Goal: Task Accomplishment & Management: Complete application form

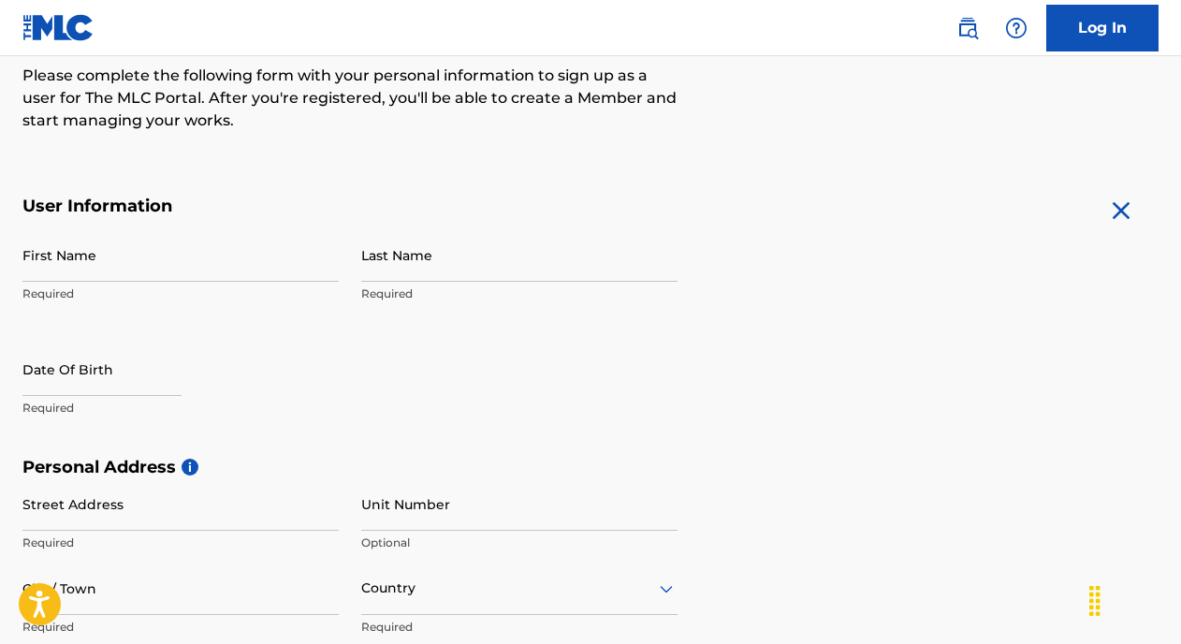
scroll to position [242, 0]
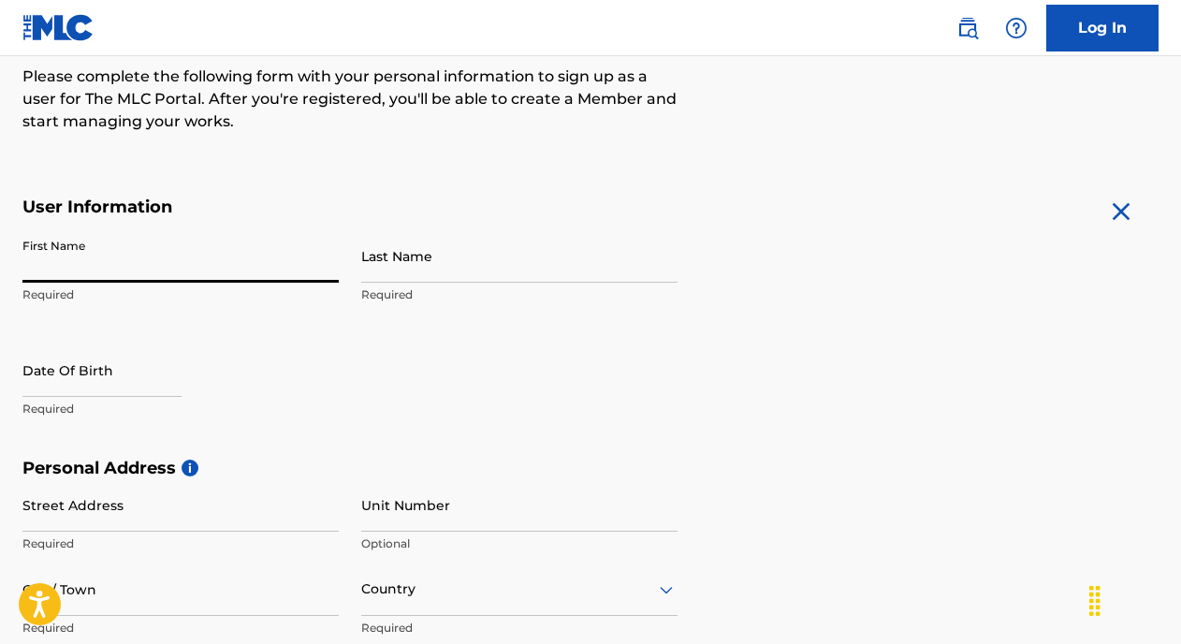
click at [196, 272] on input "First Name" at bounding box center [180, 255] width 316 height 53
type input "[PERSON_NAME]"
type input "Makota"
type input "[GEOGRAPHIC_DATA]"
type input "tanga"
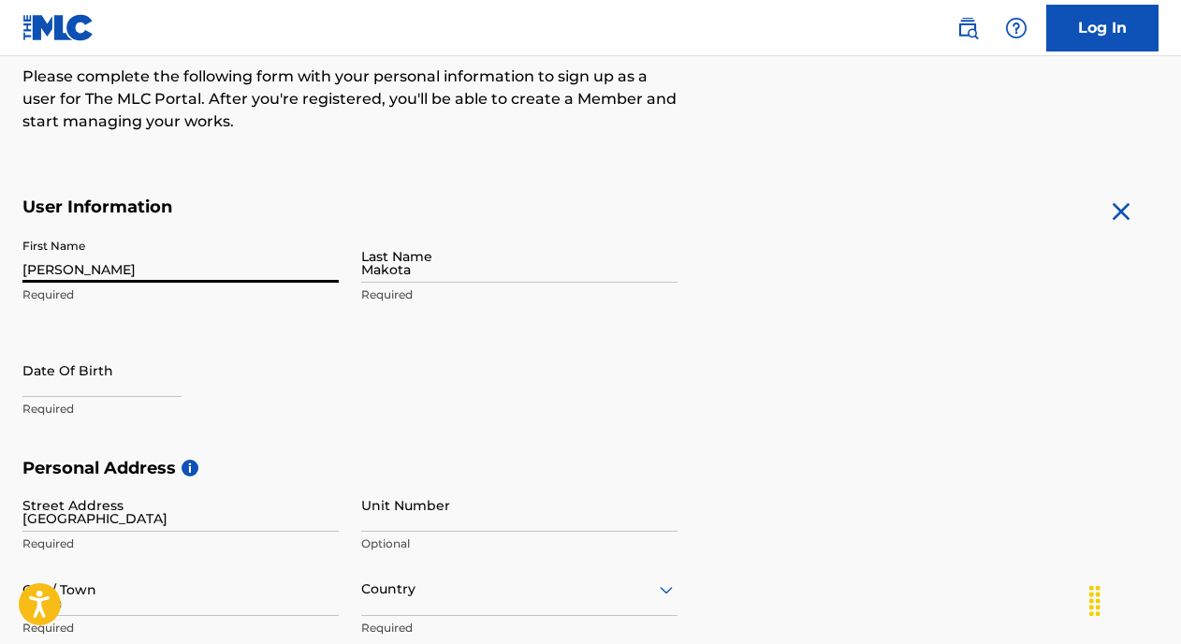
type input "[GEOGRAPHIC_DATA]"
type input "57"
type input "255"
type input "716"
type input "822280"
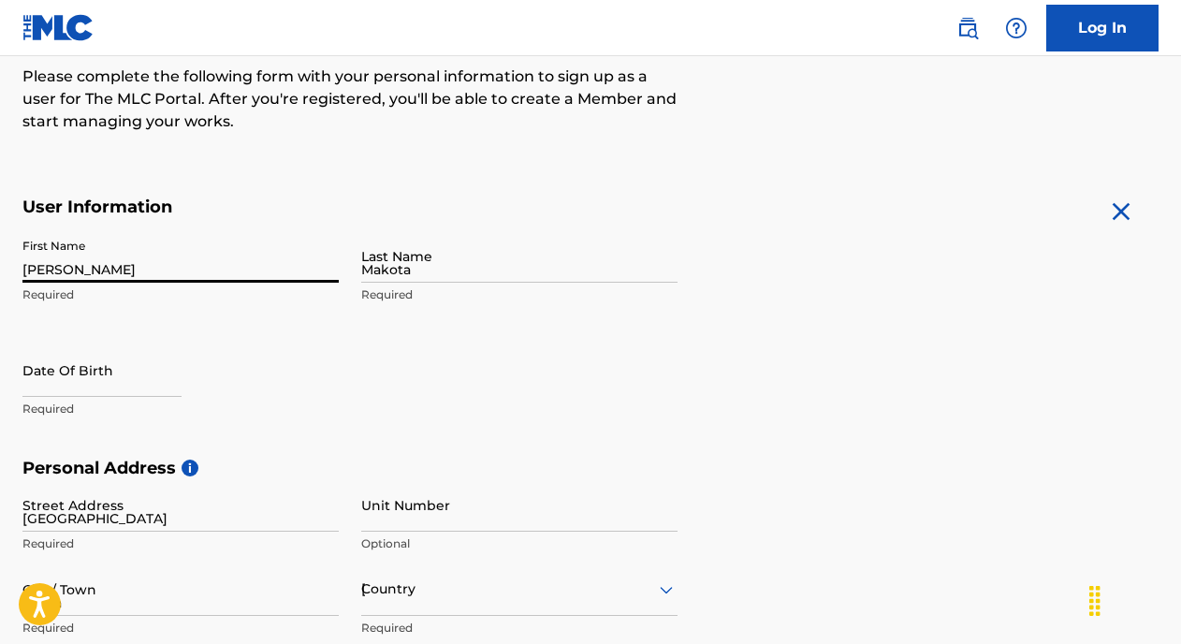
type input "[EMAIL_ADDRESS][DOMAIN_NAME]"
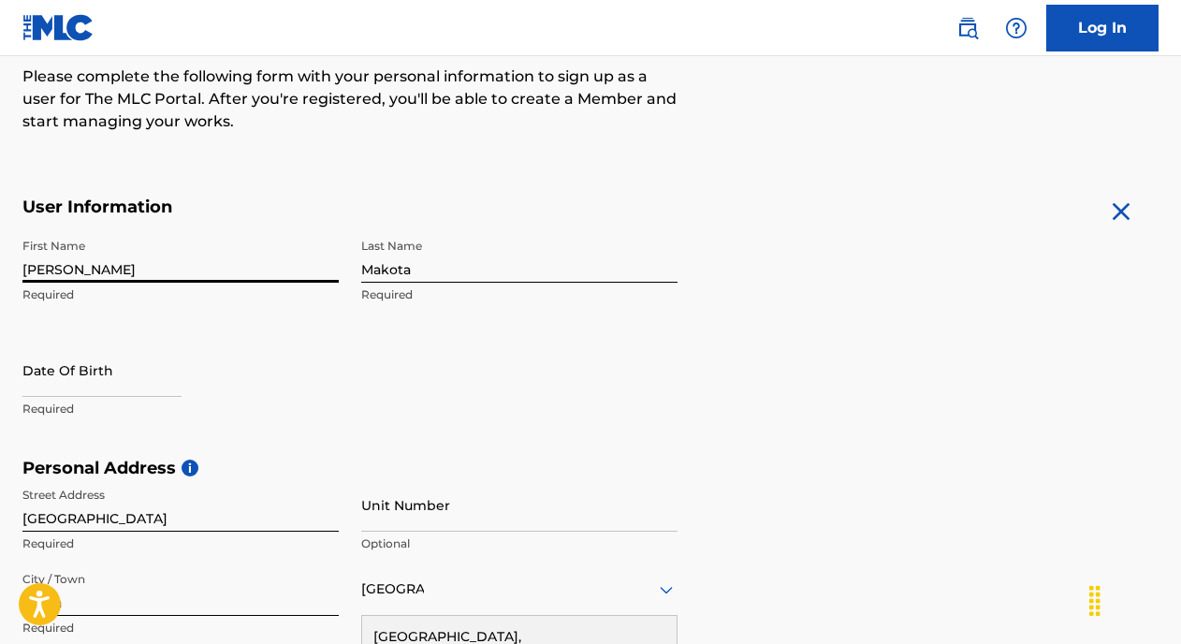
scroll to position [458, 0]
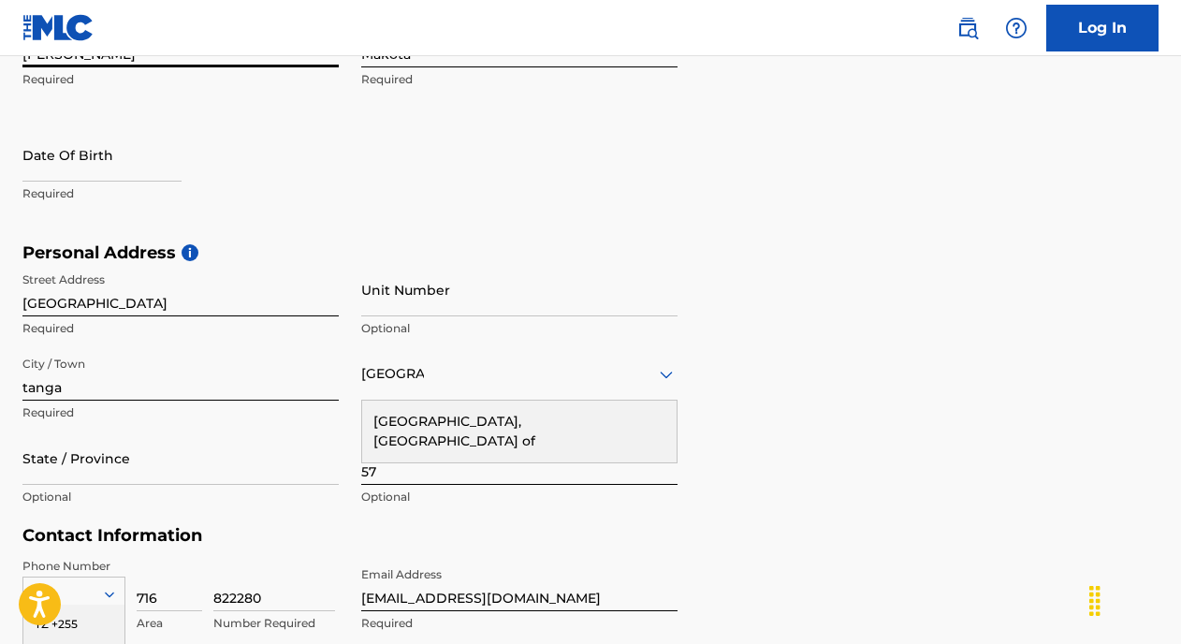
click at [101, 170] on input "text" at bounding box center [101, 154] width 159 height 53
select select "7"
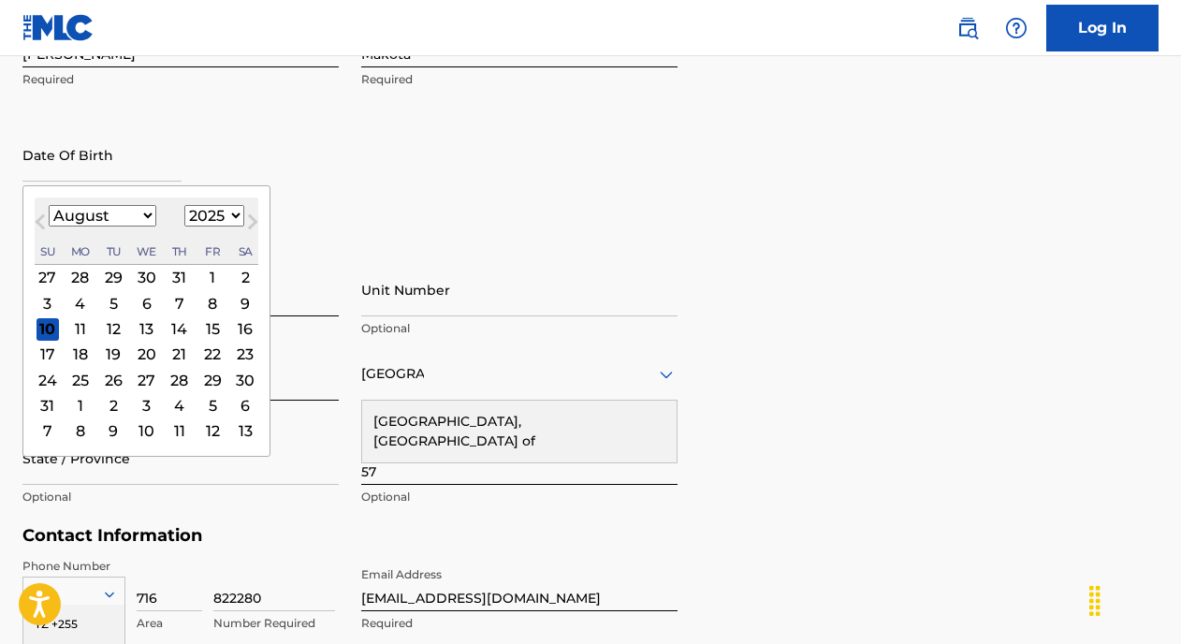
click at [209, 212] on select "1900 1901 1902 1903 1904 1905 1906 1907 1908 1909 1910 1911 1912 1913 1914 1915…" at bounding box center [214, 216] width 60 height 22
select select "1989"
click at [125, 215] on select "January February March April May June July August September October November De…" at bounding box center [103, 216] width 108 height 22
select select "0"
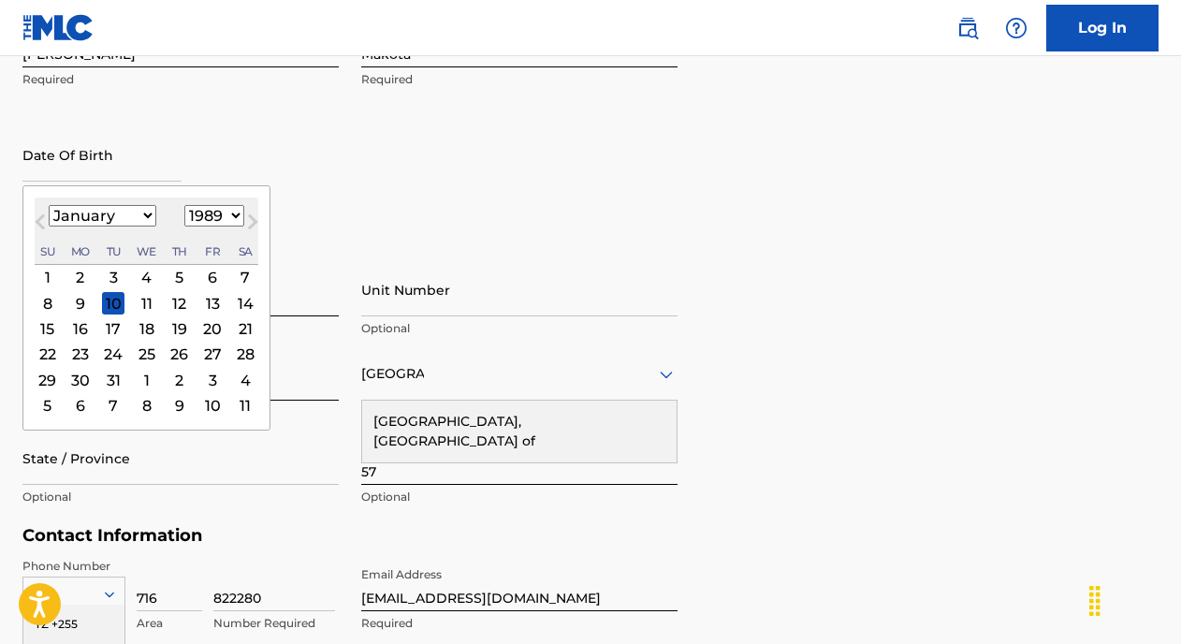
click at [79, 301] on div "9" at bounding box center [80, 303] width 22 height 22
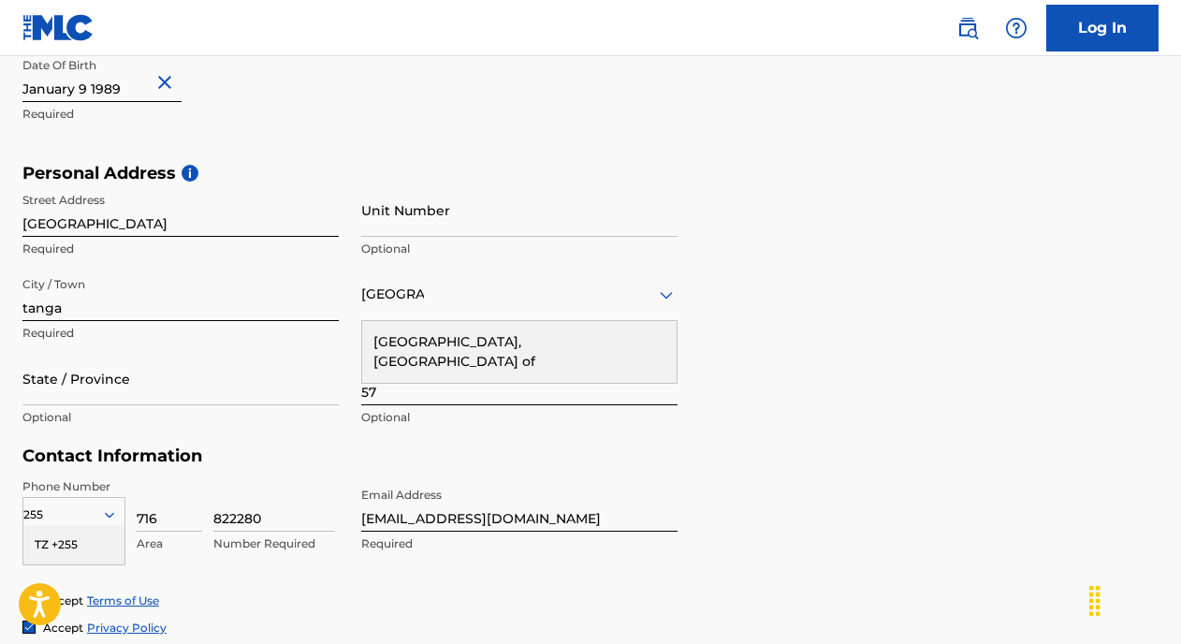
scroll to position [543, 0]
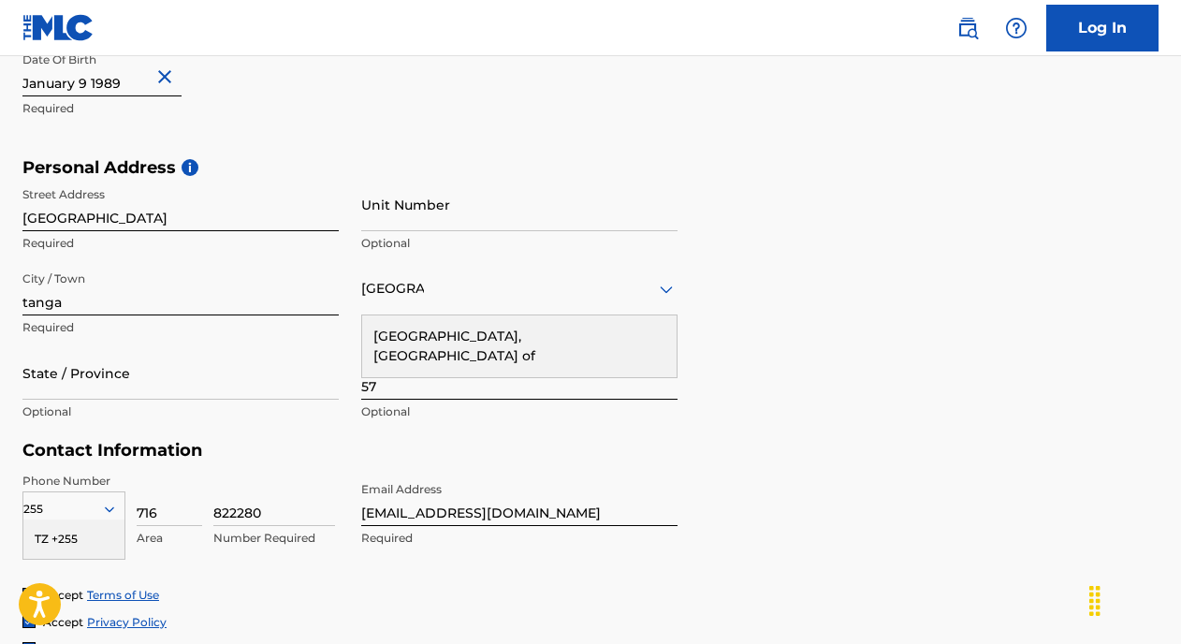
click at [414, 334] on div "[GEOGRAPHIC_DATA], [GEOGRAPHIC_DATA] of" at bounding box center [519, 346] width 315 height 62
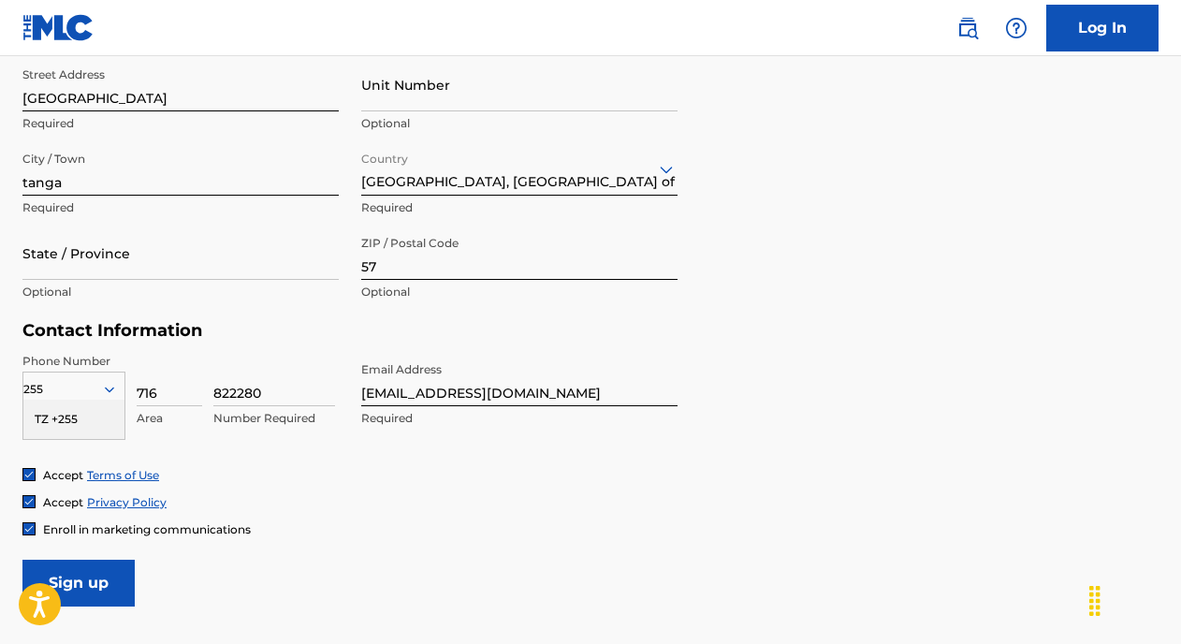
scroll to position [664, 0]
click at [256, 274] on input "State / Province" at bounding box center [180, 252] width 316 height 53
type input "t"
type input "[GEOGRAPHIC_DATA]"
drag, startPoint x: 160, startPoint y: 394, endPoint x: 135, endPoint y: 394, distance: 25.3
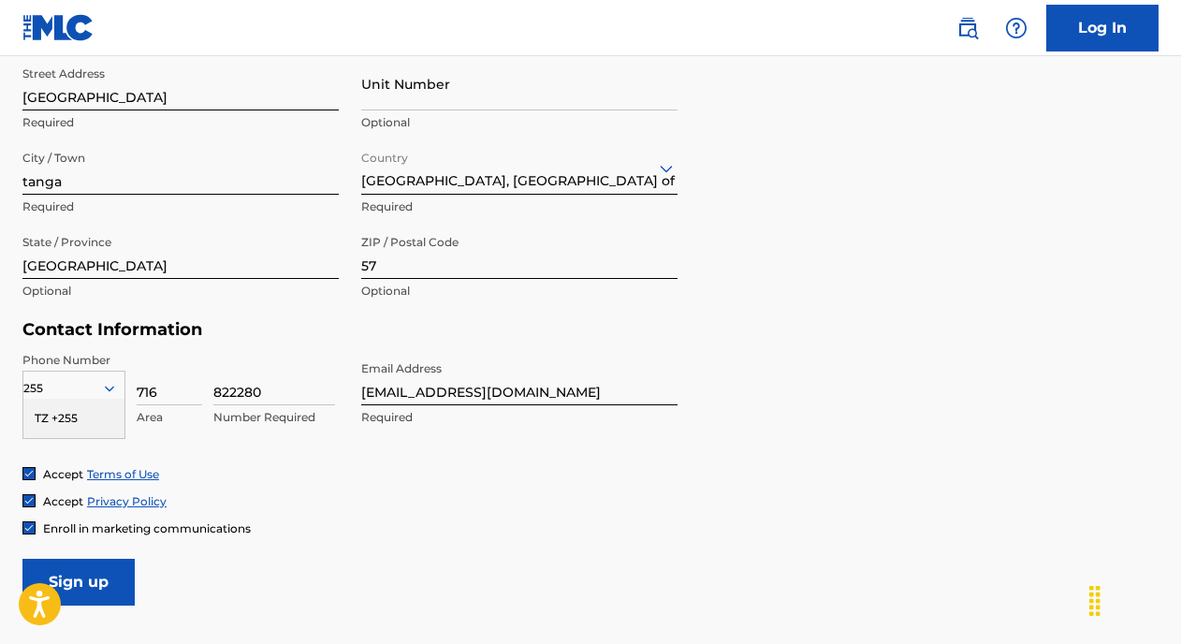
click at [135, 394] on div "255 TZ +255 Country Required 716 Area 822280 Number Required" at bounding box center [180, 394] width 316 height 84
click at [213, 398] on input "822280" at bounding box center [274, 378] width 122 height 53
paste input "716"
type input "716822280"
click at [169, 392] on input at bounding box center [170, 378] width 66 height 53
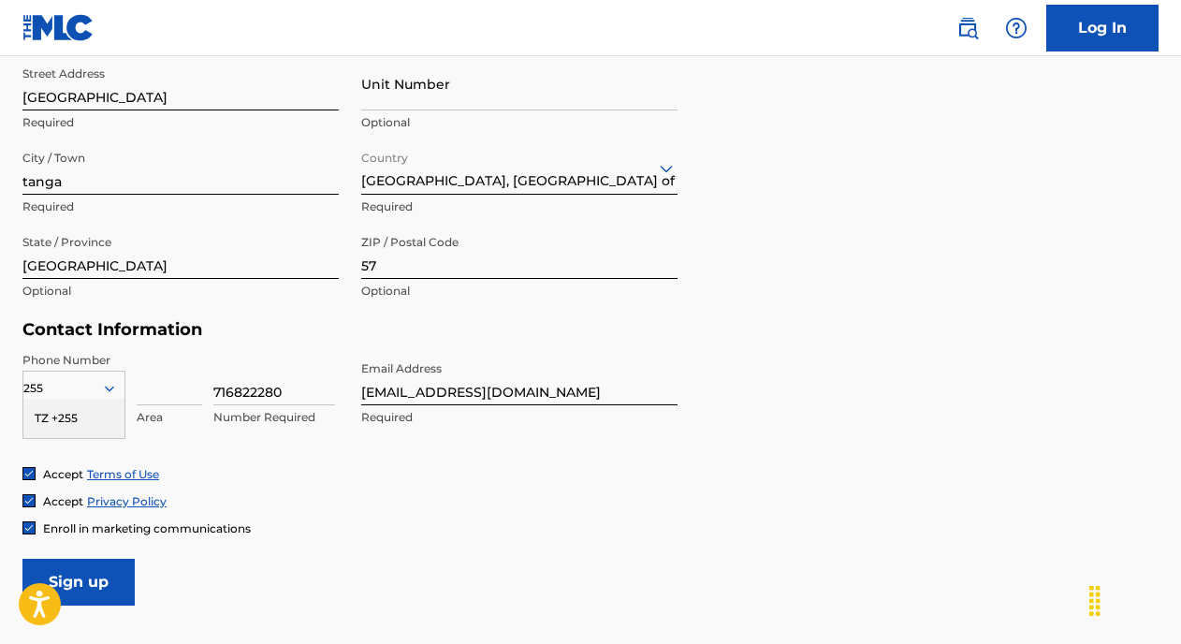
click at [85, 403] on div "TZ +255" at bounding box center [73, 418] width 101 height 39
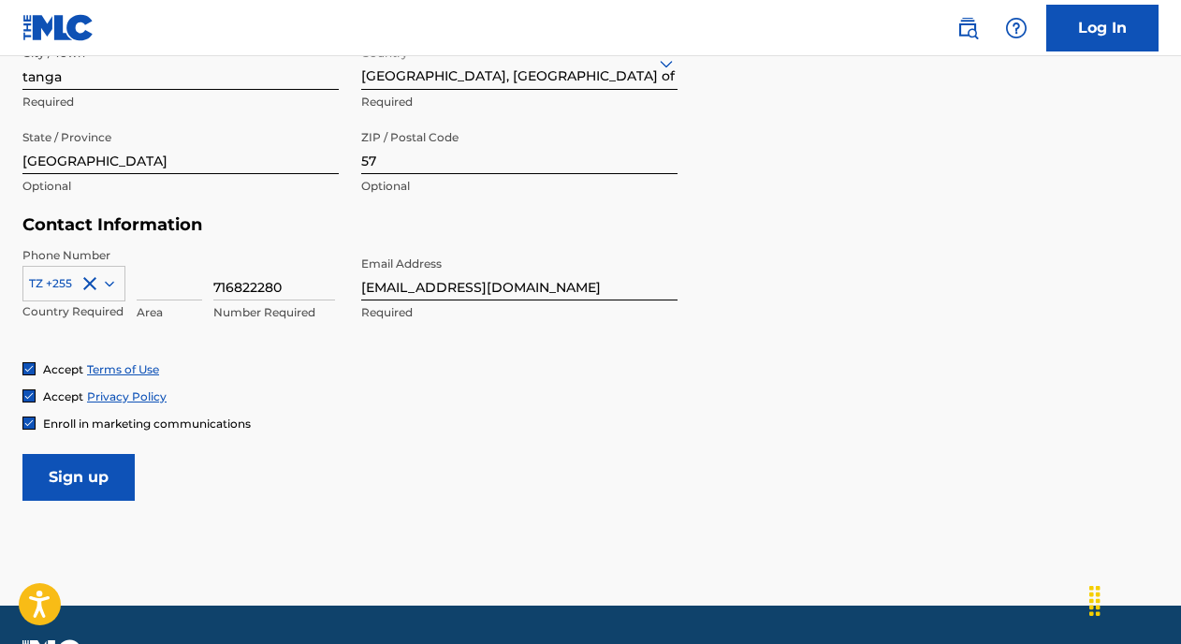
scroll to position [781, 0]
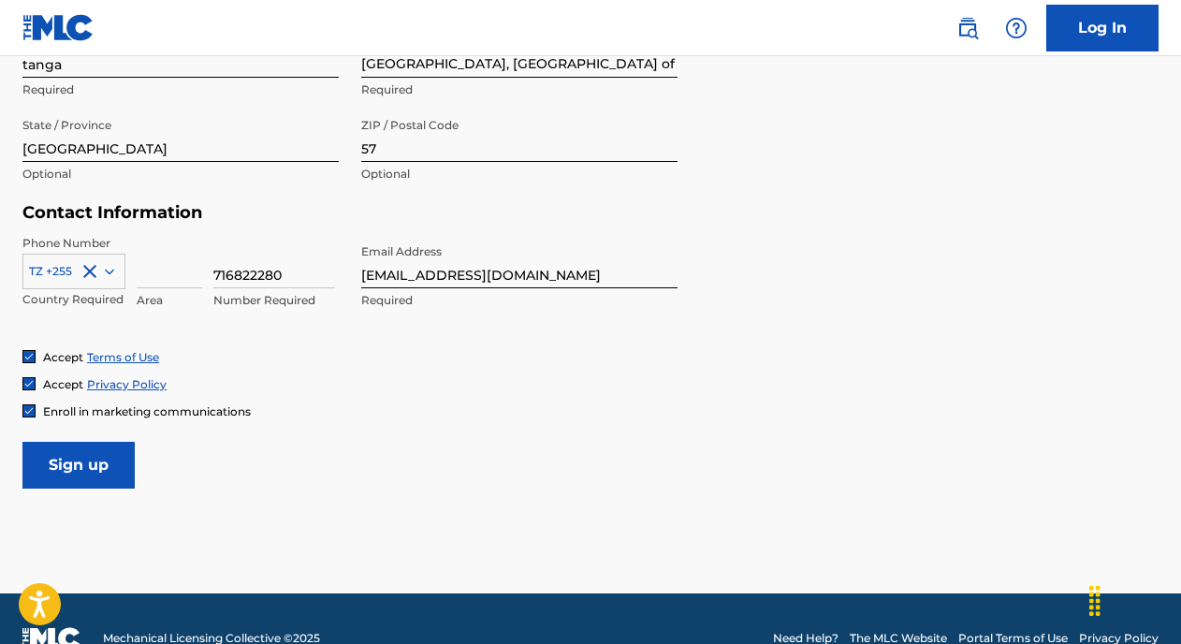
click at [86, 468] on input "Sign up" at bounding box center [78, 465] width 112 height 47
